Goal: Transaction & Acquisition: Purchase product/service

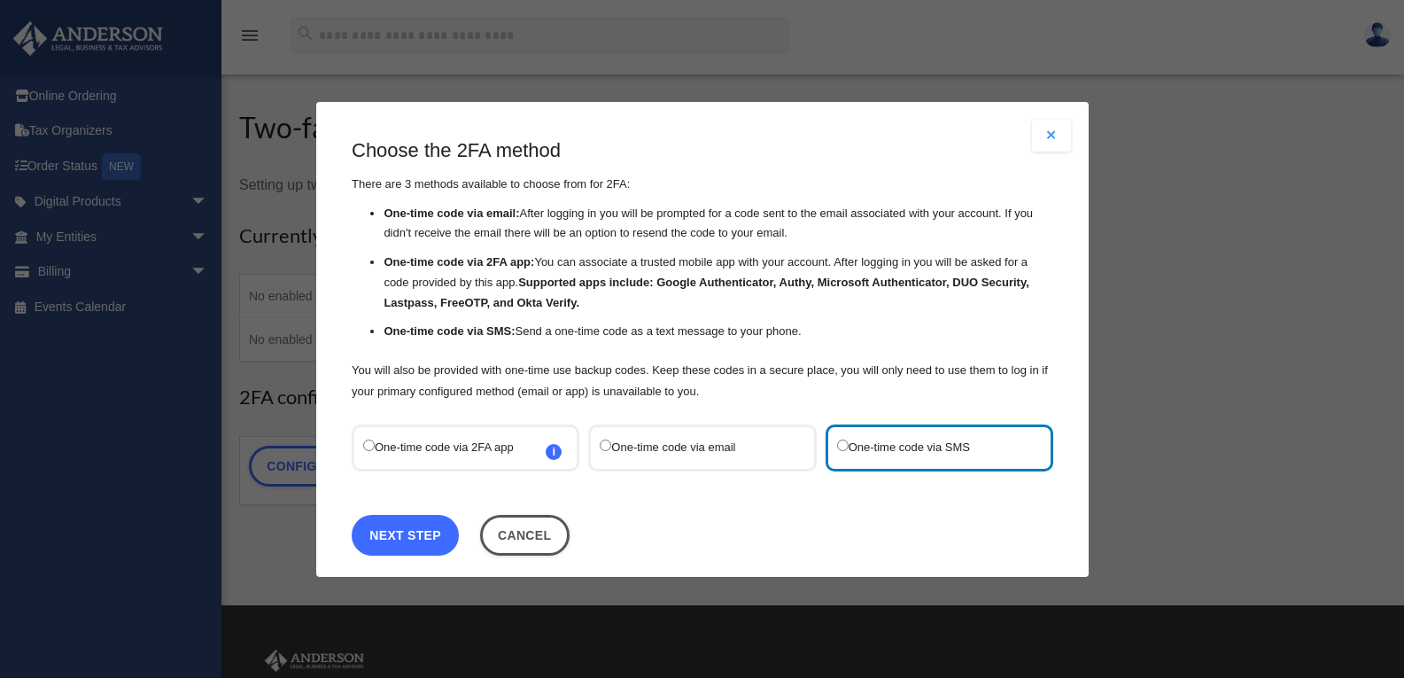
click at [420, 535] on link "Next Step" at bounding box center [405, 534] width 107 height 41
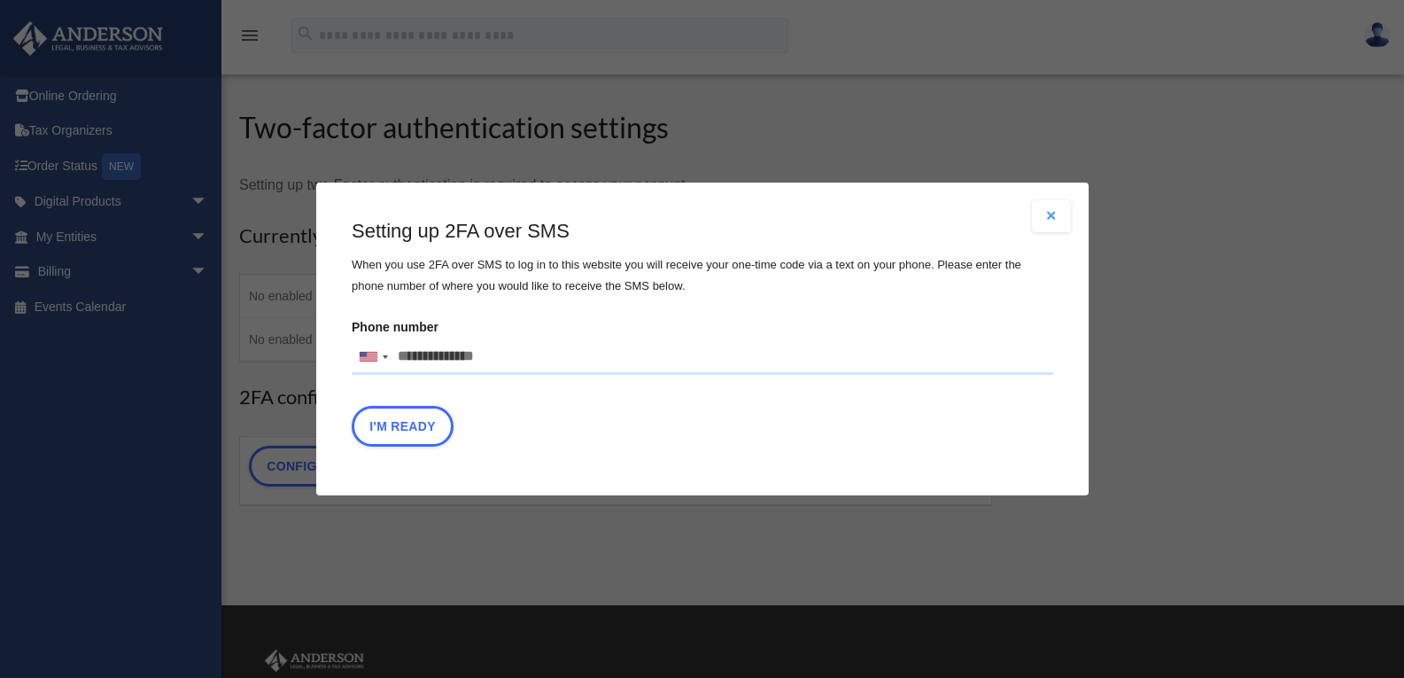
click at [458, 360] on input "Phone number United States +1 United Kingdom +44 Afghanistan (‫افغانستان‬‎) +93…" at bounding box center [703, 356] width 702 height 35
type input "**********"
click at [400, 434] on button "I'm Ready" at bounding box center [403, 426] width 102 height 41
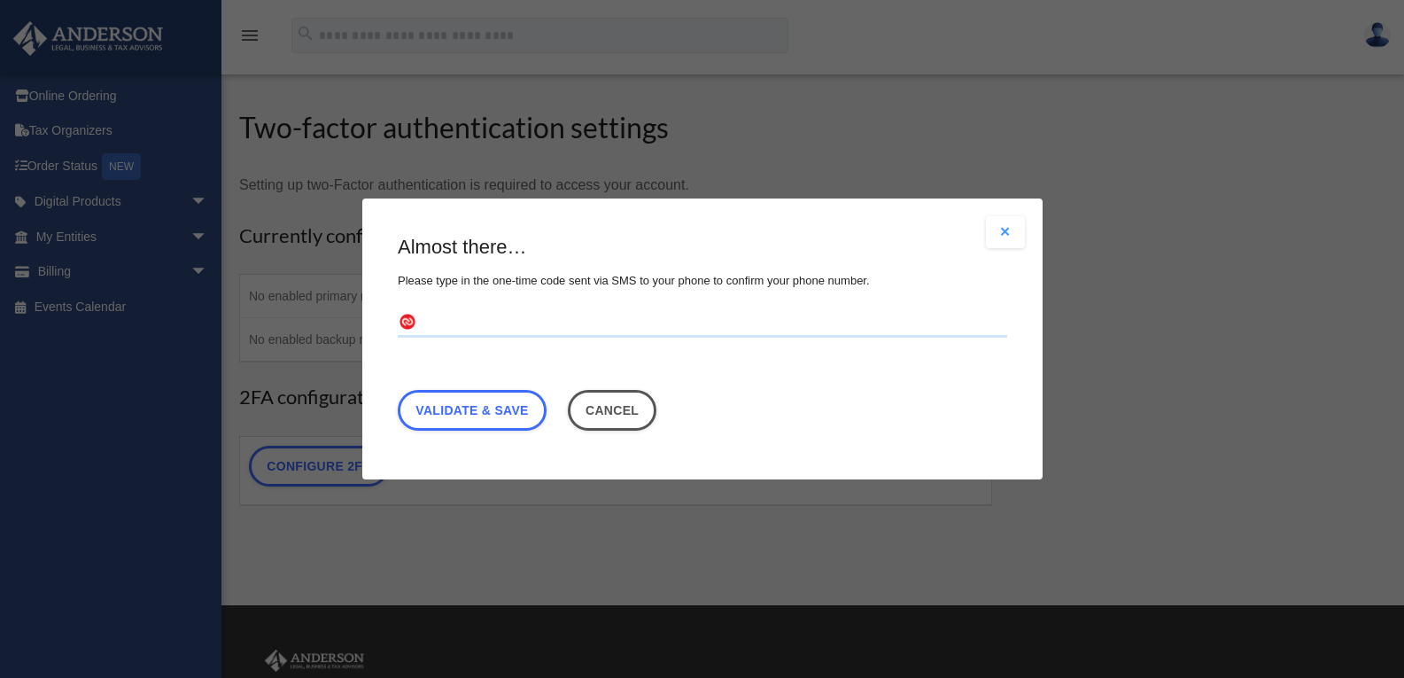
click at [441, 321] on input "text" at bounding box center [703, 323] width 610 height 28
type input "******"
click at [540, 408] on link "Validate & Save" at bounding box center [472, 410] width 149 height 41
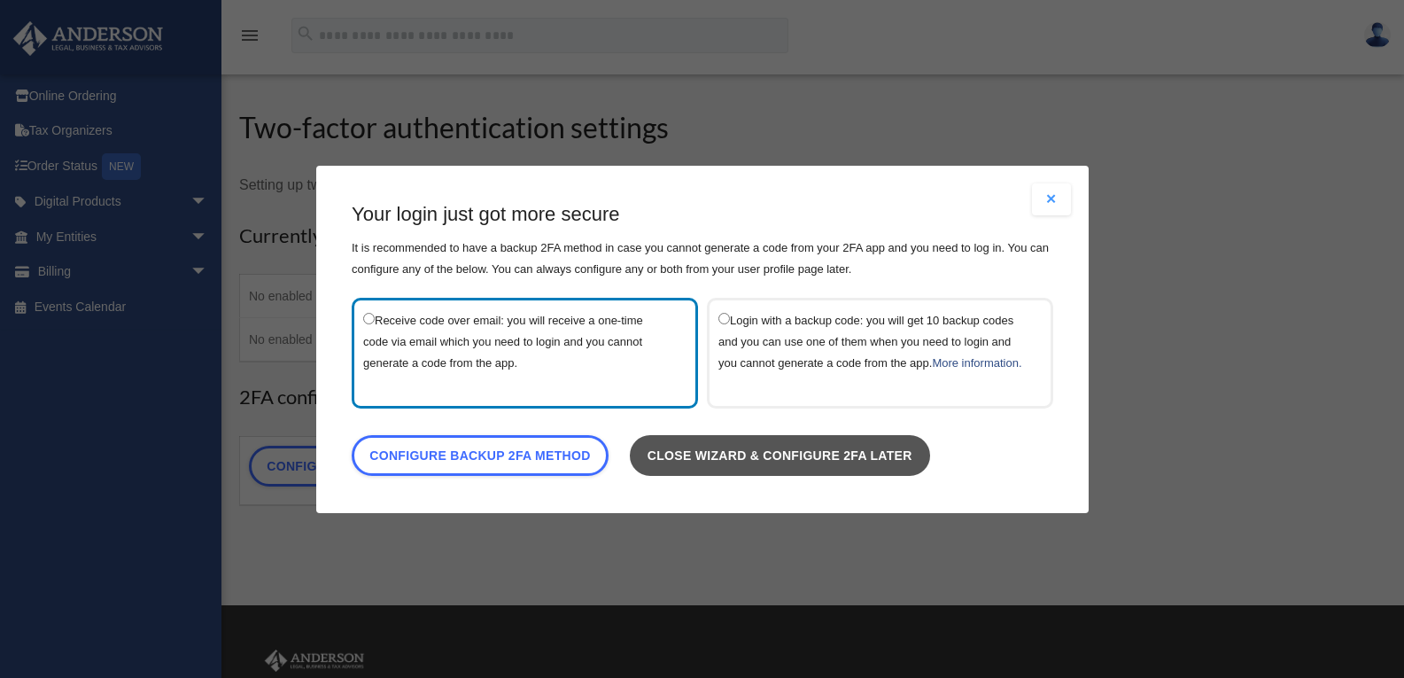
click at [827, 468] on link "Close wizard & configure 2FA later" at bounding box center [779, 454] width 300 height 41
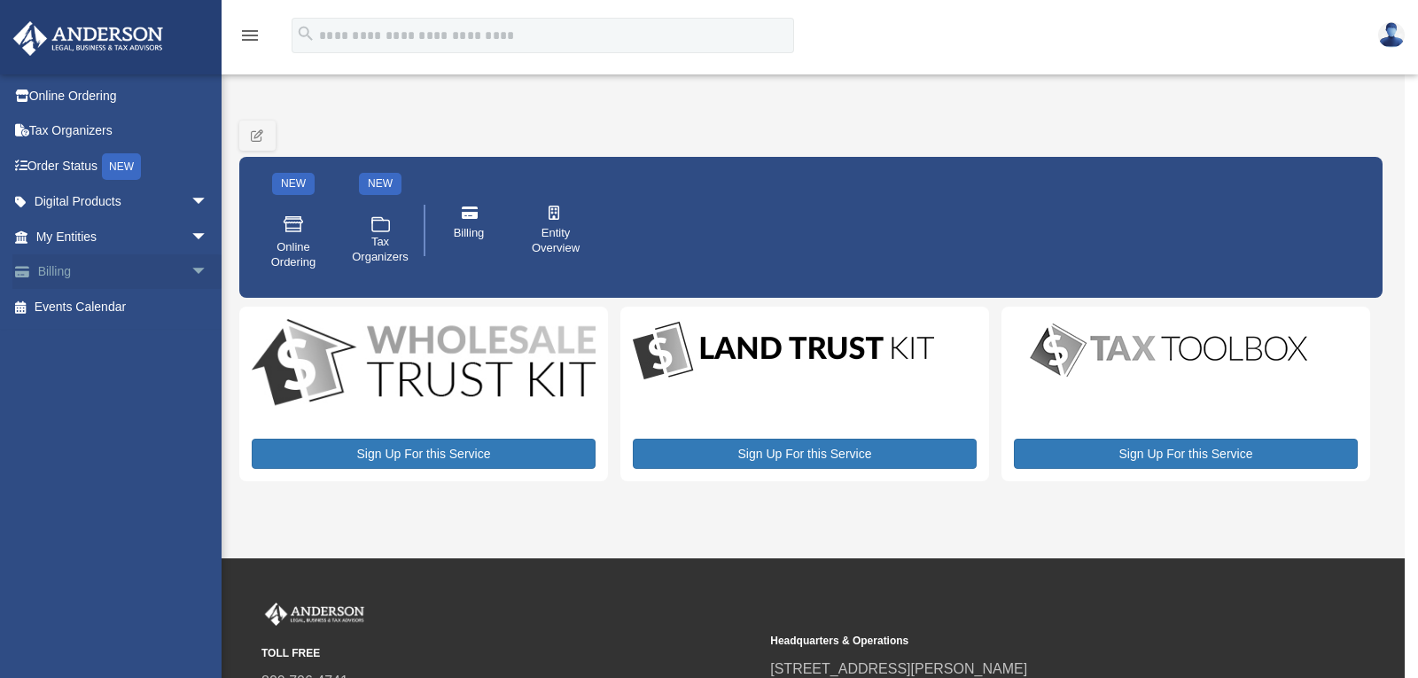
click at [107, 263] on link "Billing arrow_drop_down" at bounding box center [123, 271] width 222 height 35
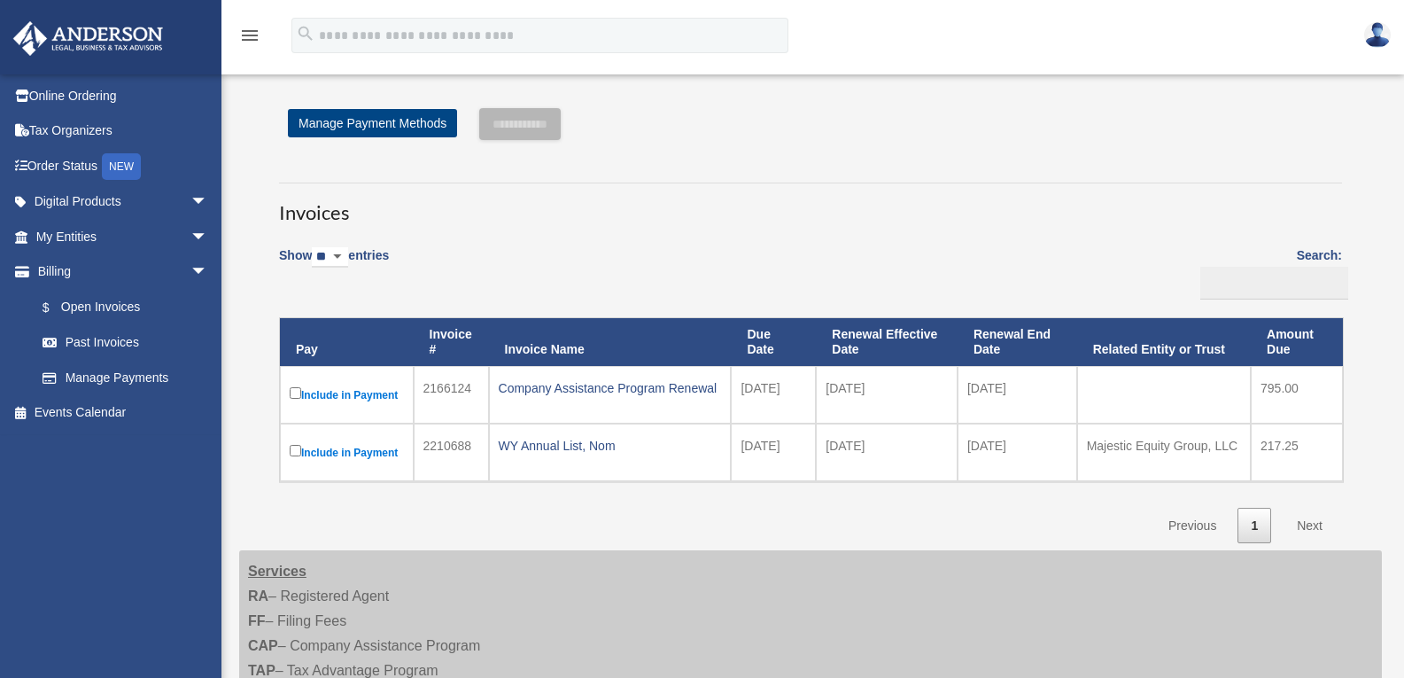
click at [301, 395] on label "Include in Payment" at bounding box center [347, 395] width 114 height 22
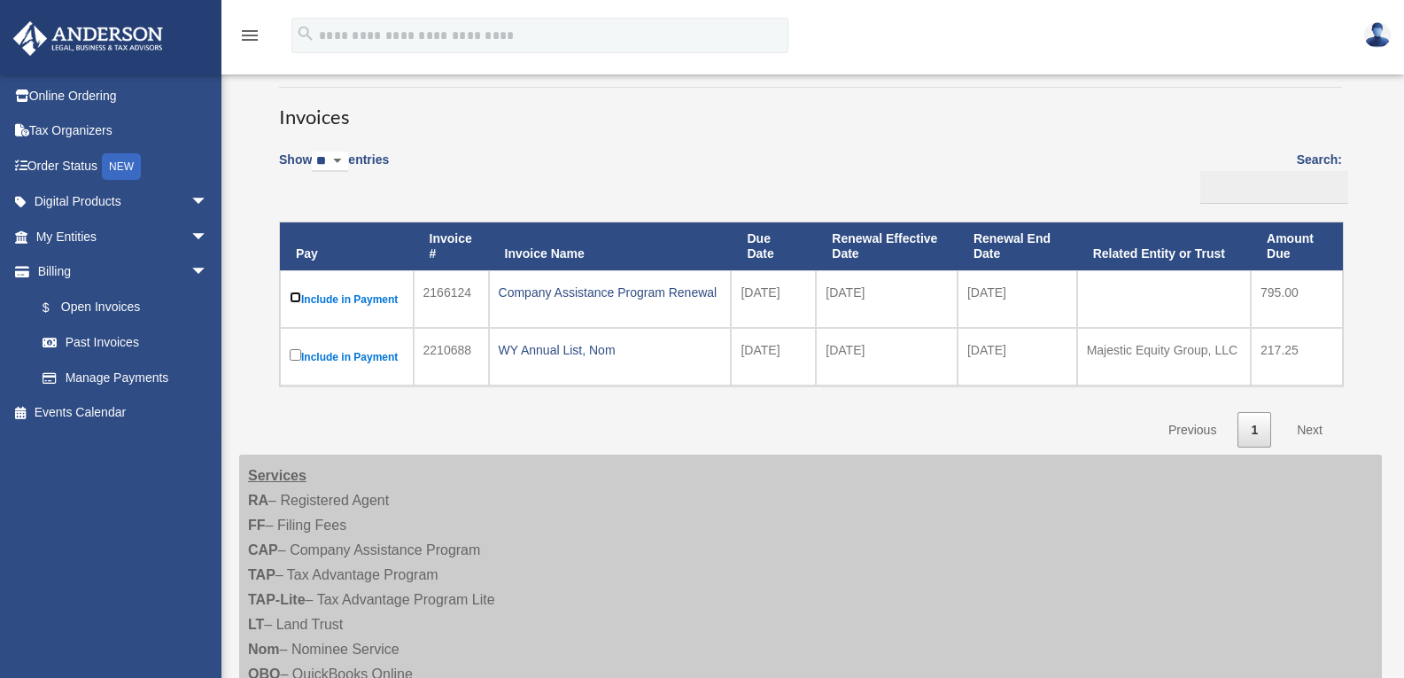
scroll to position [89, 0]
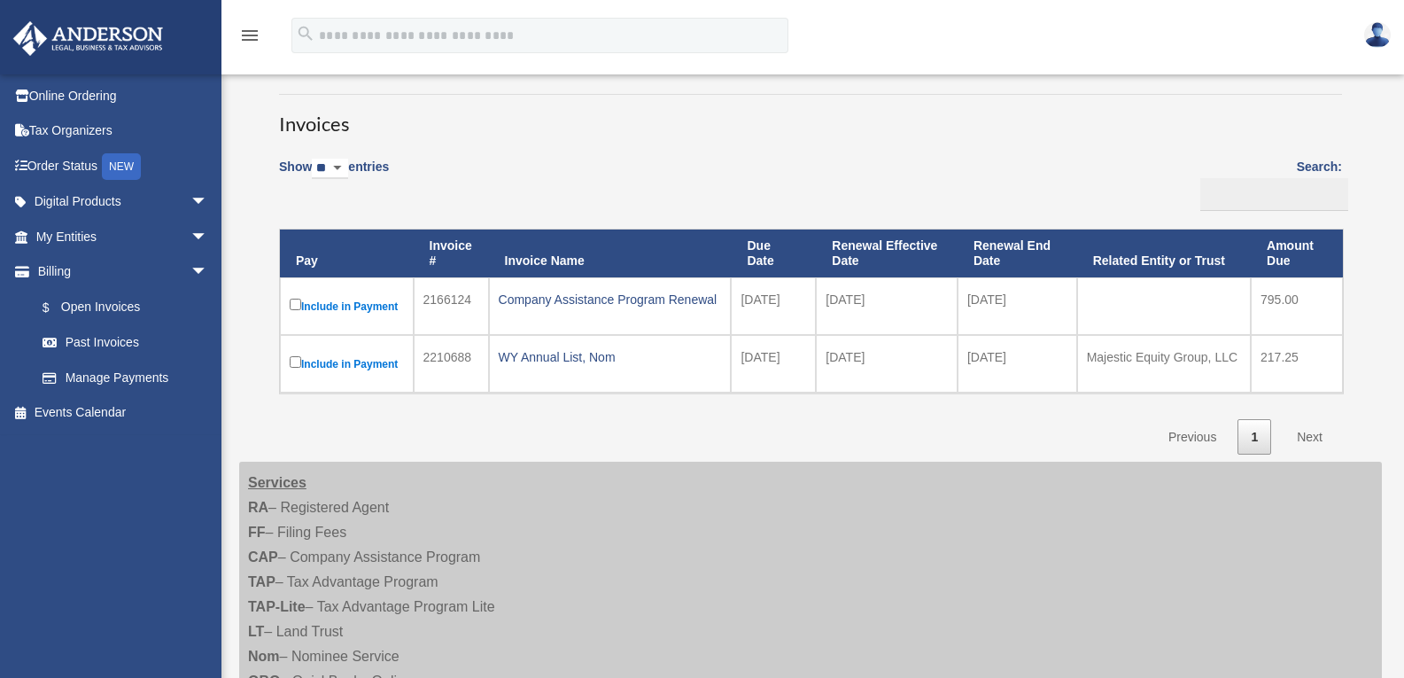
click at [1310, 435] on link "Next" at bounding box center [1310, 437] width 52 height 36
click at [1309, 433] on link "Next" at bounding box center [1310, 437] width 52 height 36
click at [1303, 439] on link "Next" at bounding box center [1310, 437] width 52 height 36
click at [372, 305] on label "Include in Payment" at bounding box center [347, 306] width 114 height 22
click at [322, 308] on label "Include in Payment" at bounding box center [347, 306] width 114 height 22
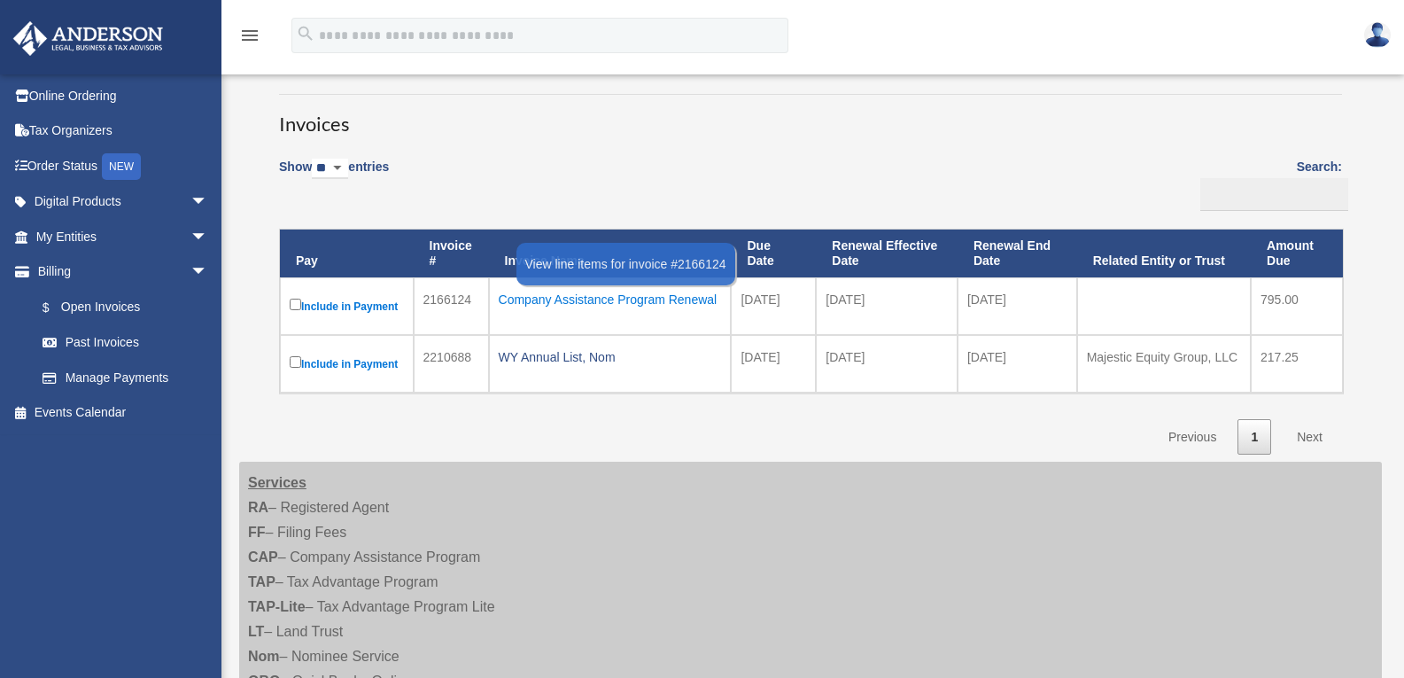
click at [591, 297] on div "Company Assistance Program Renewal" at bounding box center [610, 299] width 223 height 25
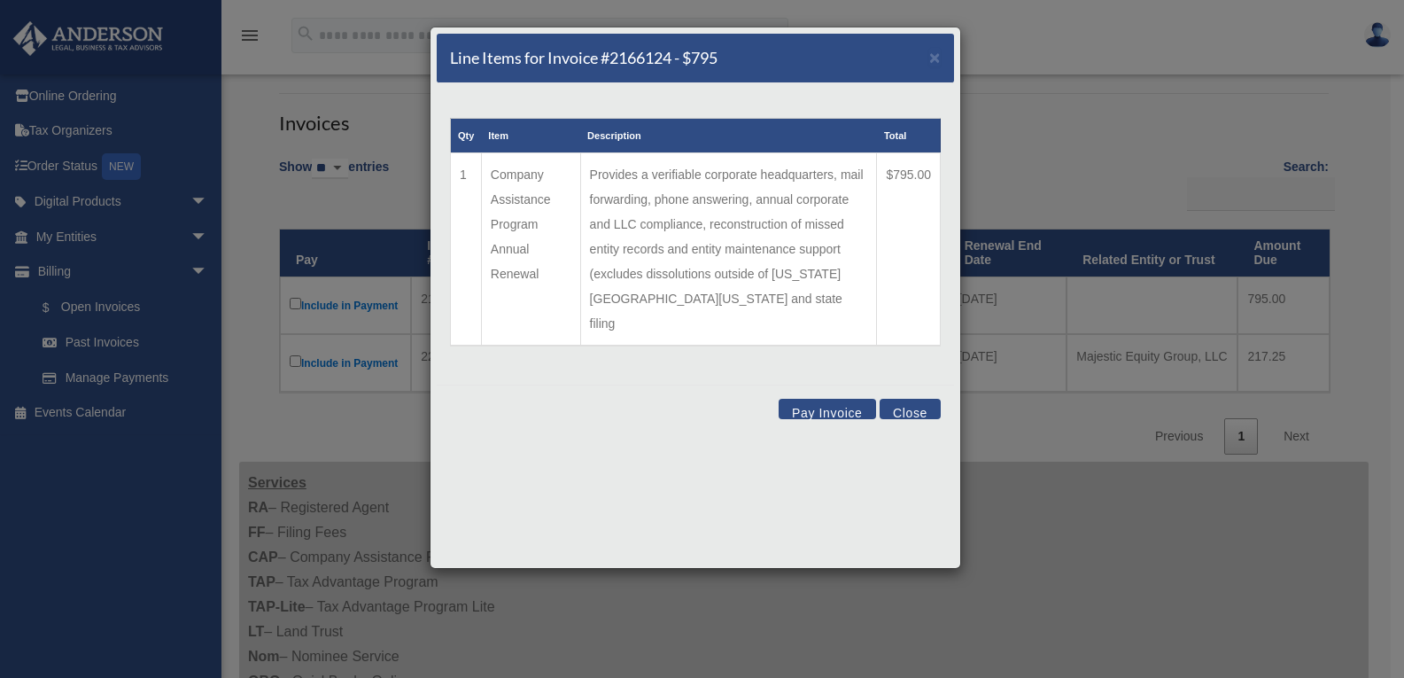
click at [828, 399] on button "Pay Invoice" at bounding box center [827, 409] width 97 height 20
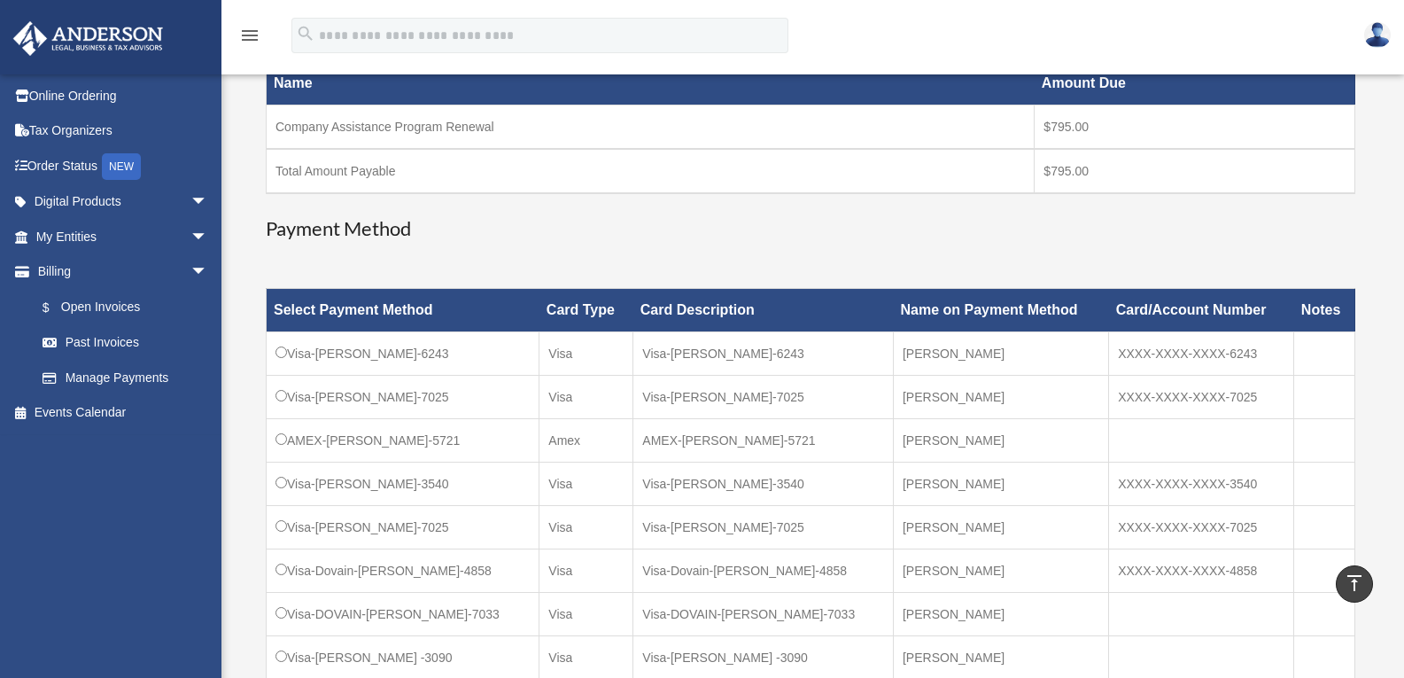
scroll to position [266, 0]
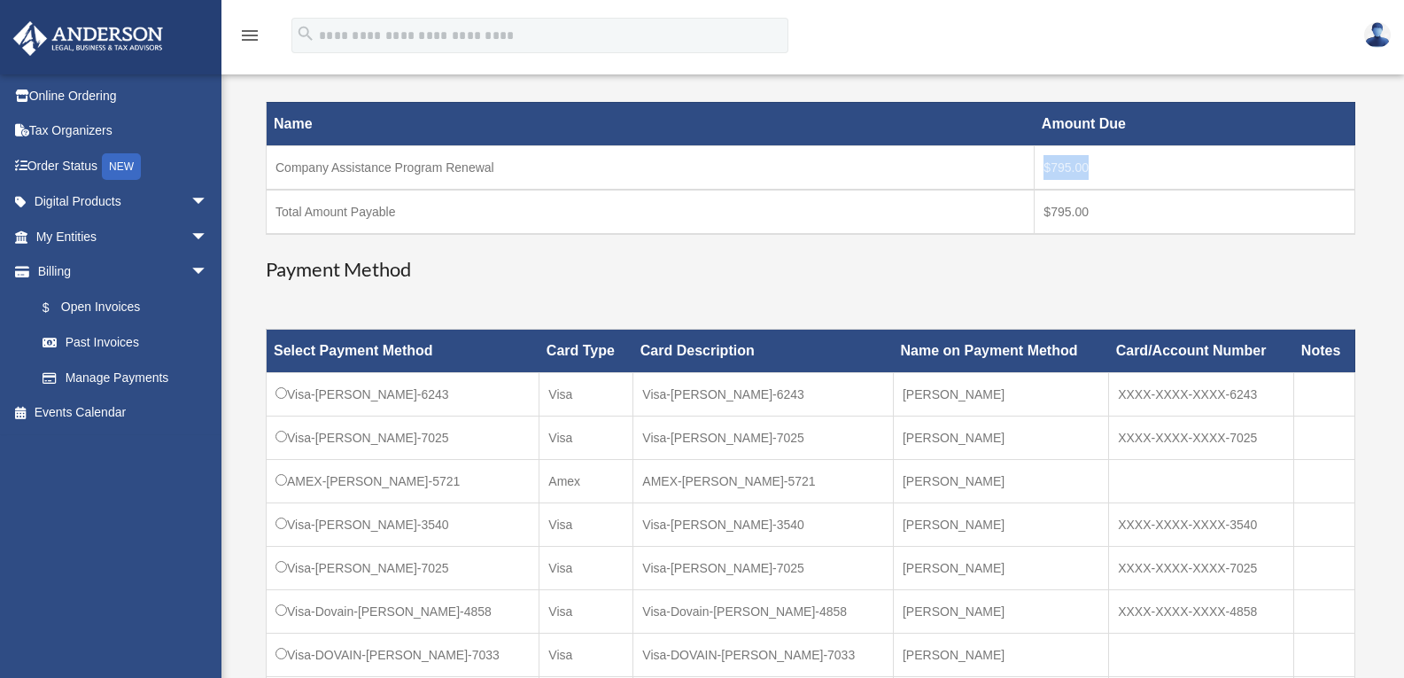
drag, startPoint x: 1092, startPoint y: 175, endPoint x: 1044, endPoint y: 178, distance: 48.0
click at [1044, 178] on td "$795.00" at bounding box center [1195, 167] width 321 height 44
click at [1081, 200] on td "$795.00" at bounding box center [1195, 212] width 321 height 44
click at [1069, 212] on td "$795.00" at bounding box center [1195, 212] width 321 height 44
drag, startPoint x: 1051, startPoint y: 212, endPoint x: 1087, endPoint y: 207, distance: 36.6
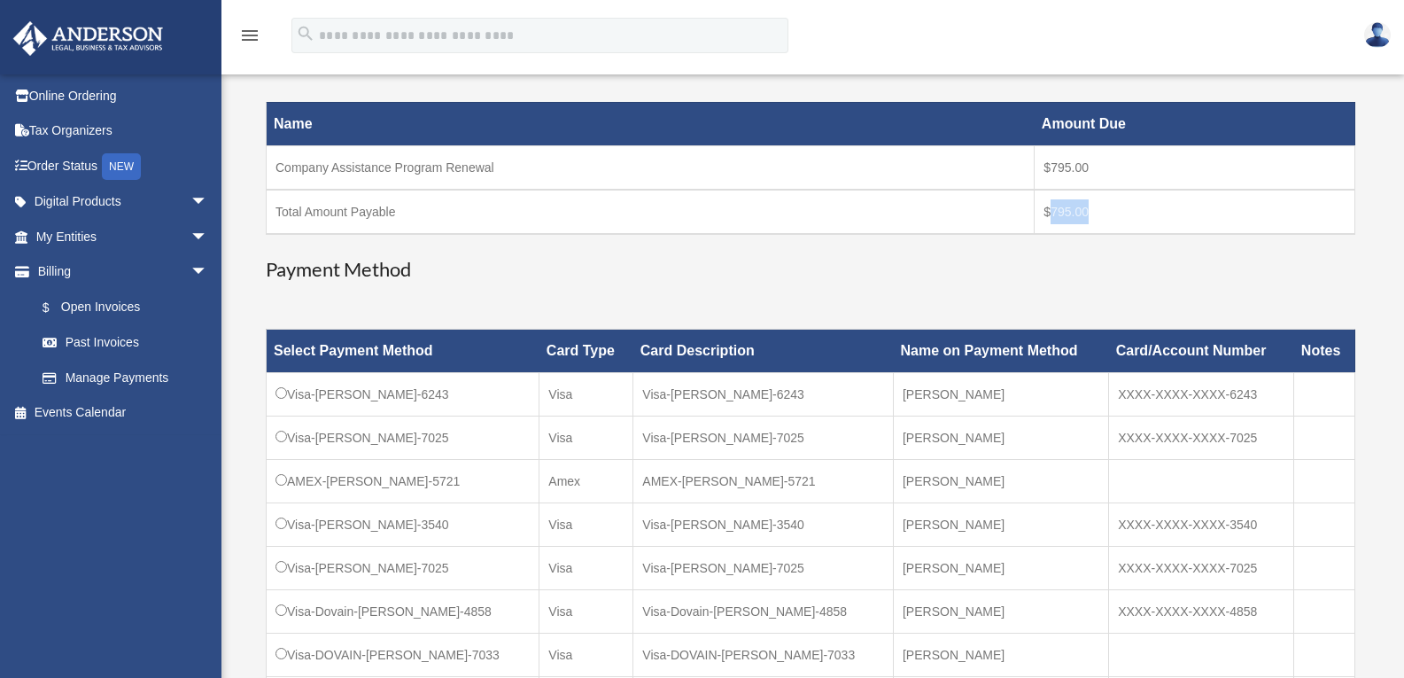
click at [1087, 207] on td "$795.00" at bounding box center [1195, 212] width 321 height 44
click at [1181, 268] on h3 "Payment Method" at bounding box center [811, 269] width 1090 height 27
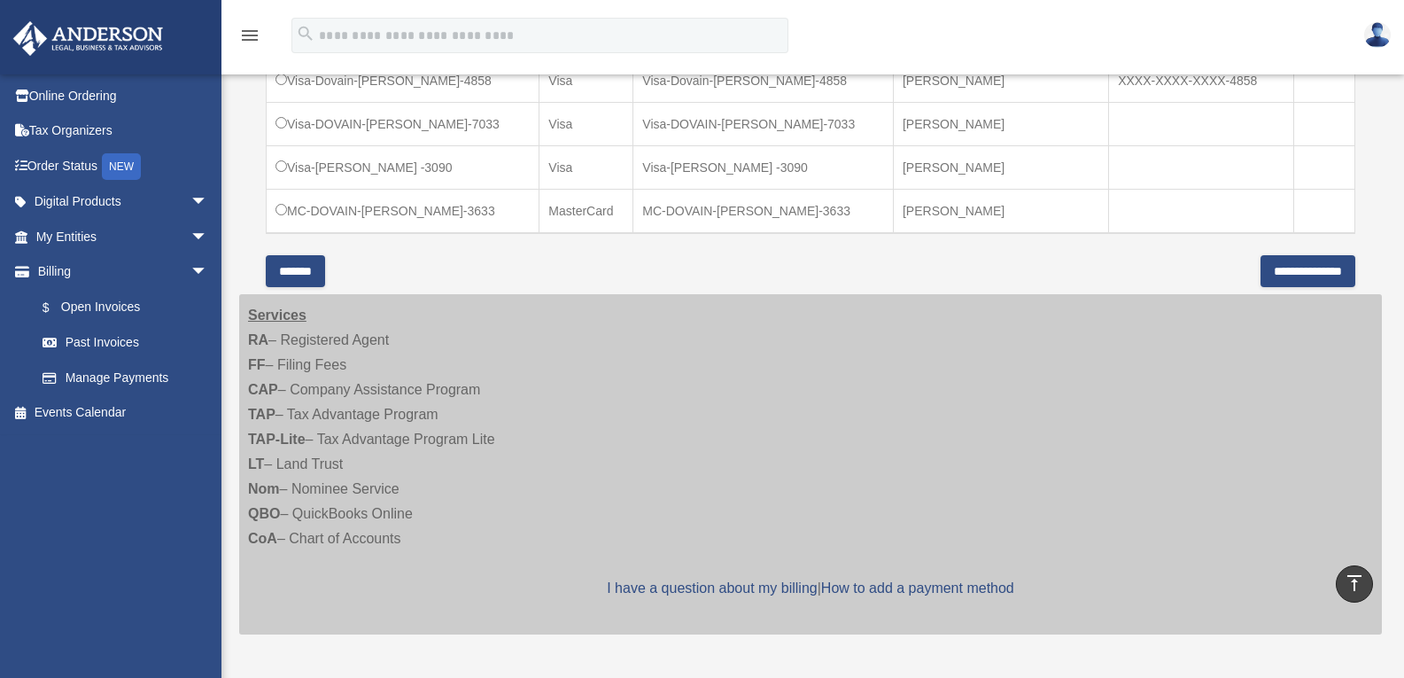
scroll to position [797, 0]
click at [1296, 273] on input "**********" at bounding box center [1308, 270] width 95 height 32
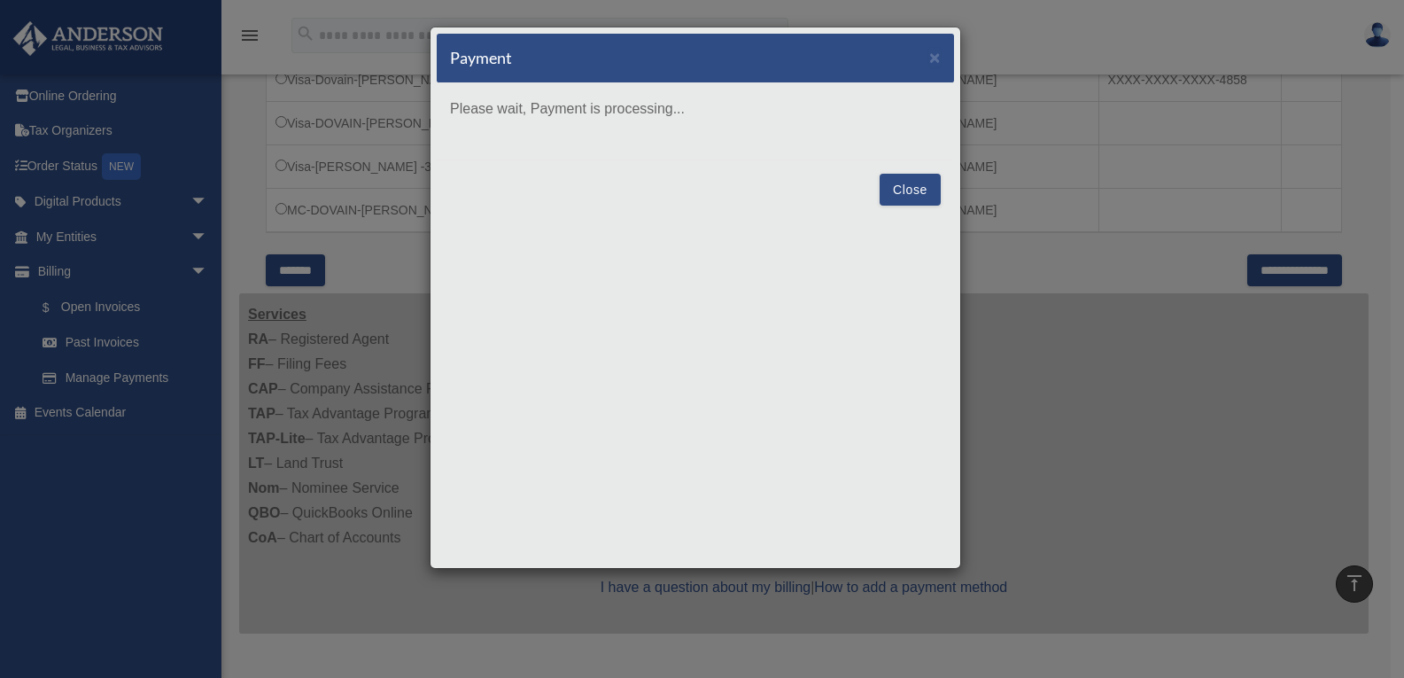
click at [914, 192] on button "Close" at bounding box center [910, 190] width 61 height 32
